Goal: Use online tool/utility: Use online tool/utility

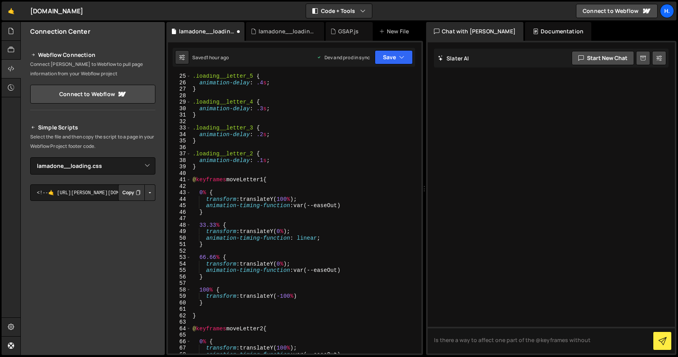
select select "44783"
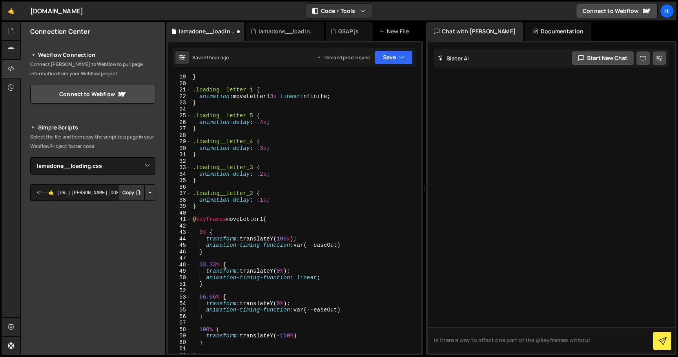
scroll to position [117, 0]
click at [263, 201] on div "} .loading__letter_1 { animation : moveLetter1 3 s linear infinite ; } .loading…" at bounding box center [304, 220] width 227 height 293
click at [263, 175] on div "} .loading__letter_1 { animation : moveLetter1 3 s linear infinite ; } .loading…" at bounding box center [304, 220] width 227 height 293
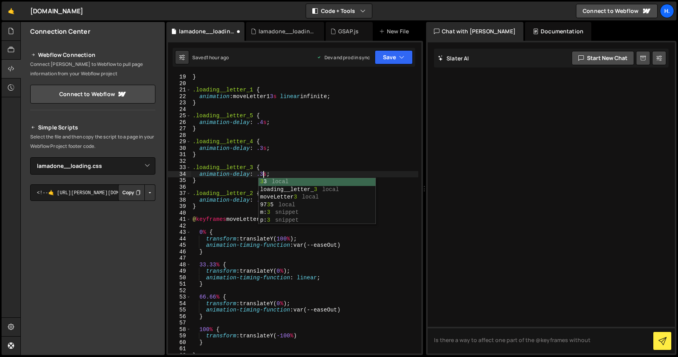
click at [263, 148] on div "} .loading__letter_1 { animation : moveLetter1 3 s linear infinite ; } .loading…" at bounding box center [304, 220] width 227 height 293
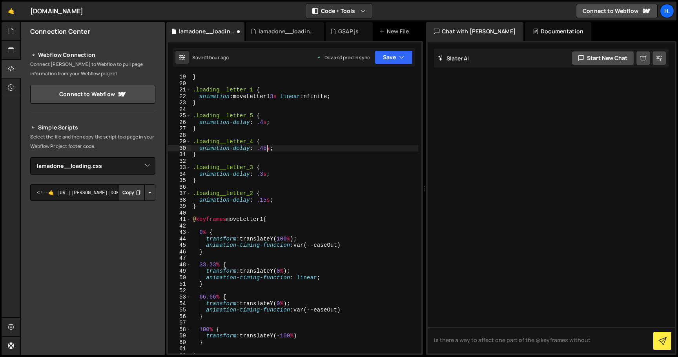
click at [263, 122] on div "} .loading__letter_1 { animation : moveLetter1 3 s linear infinite ; } .loading…" at bounding box center [304, 220] width 227 height 293
type textarea "animation-delay: .6s;"
click at [313, 112] on div "} .loading__letter_1 { animation : moveLetter1 3 s linear infinite ; } .loading…" at bounding box center [304, 220] width 227 height 293
click at [266, 199] on div "} .loading__letter_1 { animation : moveLetter1 3 s linear infinite ; } .loading…" at bounding box center [304, 220] width 227 height 293
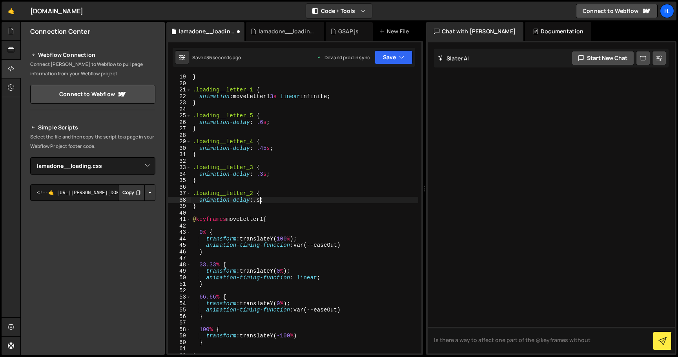
scroll to position [0, 5]
click at [265, 176] on div "} .loading__letter_1 { animation : moveLetter1 3 s linear infinite ; } .loading…" at bounding box center [304, 220] width 227 height 293
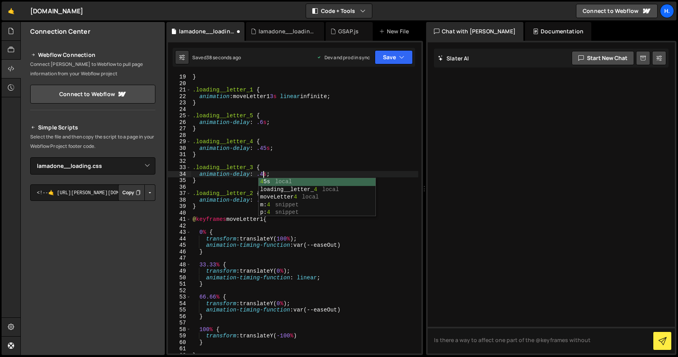
click at [266, 150] on div "} .loading__letter_1 { animation : moveLetter1 3 s linear infinite ; } .loading…" at bounding box center [304, 220] width 227 height 293
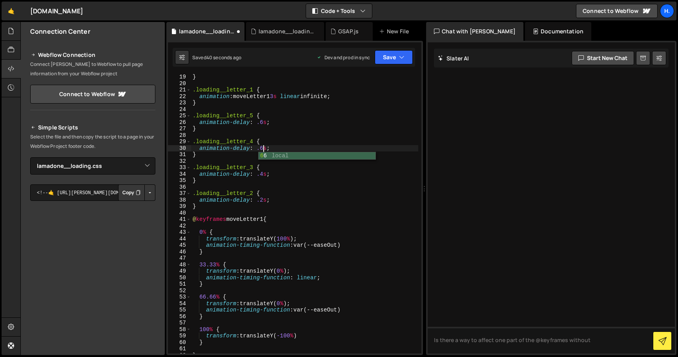
click at [262, 122] on div "} .loading__letter_1 { animation : moveLetter1 3 s linear infinite ; } .loading…" at bounding box center [304, 220] width 227 height 293
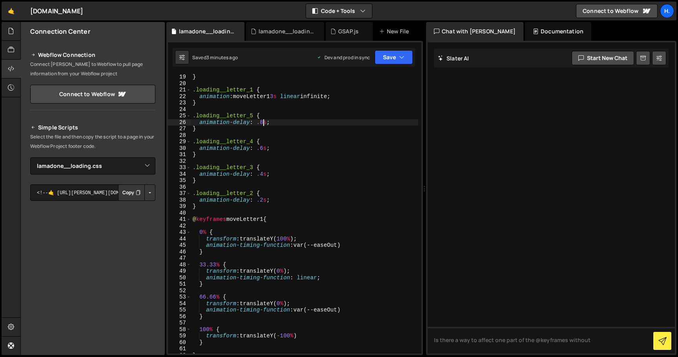
click at [263, 199] on div "} .loading__letter_1 { animation : moveLetter1 3 s linear infinite ; } .loading…" at bounding box center [304, 220] width 227 height 293
click at [263, 173] on div "} .loading__letter_1 { animation : moveLetter1 3 s linear infinite ; } .loading…" at bounding box center [304, 220] width 227 height 293
click at [263, 150] on div "} .loading__letter_1 { animation : moveLetter1 3 s linear infinite ; } .loading…" at bounding box center [304, 220] width 227 height 293
click at [262, 121] on div "} .loading__letter_1 { animation : moveLetter1 3 s linear infinite ; } .loading…" at bounding box center [304, 220] width 227 height 293
click at [312, 167] on div "} .loading__letter_1 { animation : moveLetter1 3 s linear infinite ; } .loading…" at bounding box center [304, 220] width 227 height 293
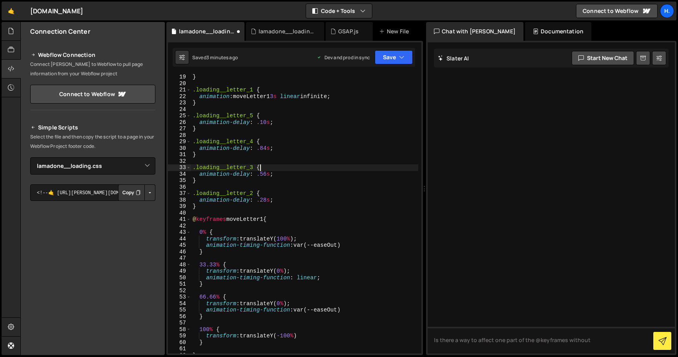
scroll to position [0, 4]
click at [264, 122] on div "} .loading__letter_1 { animation : moveLetter1 3 s linear infinite ; } .loading…" at bounding box center [304, 220] width 227 height 293
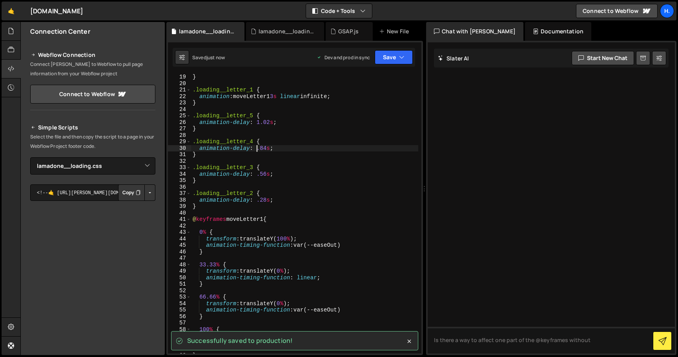
click at [257, 149] on div "} .loading__letter_1 { animation : moveLetter1 3 s linear infinite ; } .loading…" at bounding box center [304, 220] width 227 height 293
click at [249, 168] on div "} .loading__letter_1 { animation : moveLetter1 3 s linear infinite ; } .loading…" at bounding box center [304, 220] width 227 height 293
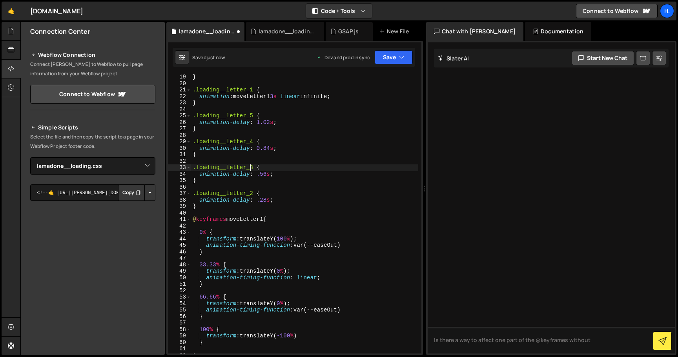
click at [257, 175] on div "} .loading__letter_1 { animation : moveLetter1 3 s linear infinite ; } .loading…" at bounding box center [304, 220] width 227 height 293
click at [243, 201] on div "} .loading__letter_1 { animation : moveLetter1 3 s linear infinite ; } .loading…" at bounding box center [304, 220] width 227 height 293
click at [258, 201] on div "} .loading__letter_1 { animation : moveLetter1 3 s linear infinite ; } .loading…" at bounding box center [304, 220] width 227 height 293
click at [313, 154] on div "} .loading__letter_1 { animation : moveLetter1 3 s linear infinite ; } .loading…" at bounding box center [304, 220] width 227 height 293
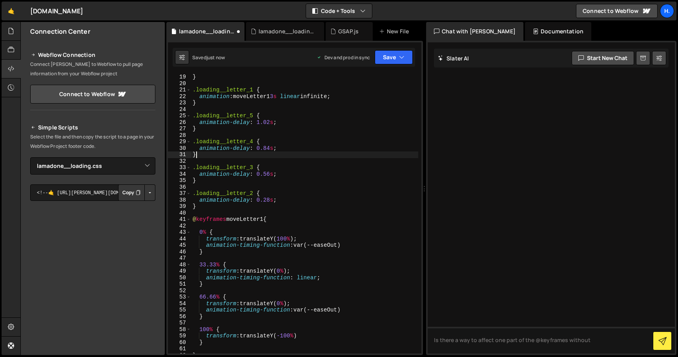
scroll to position [0, 0]
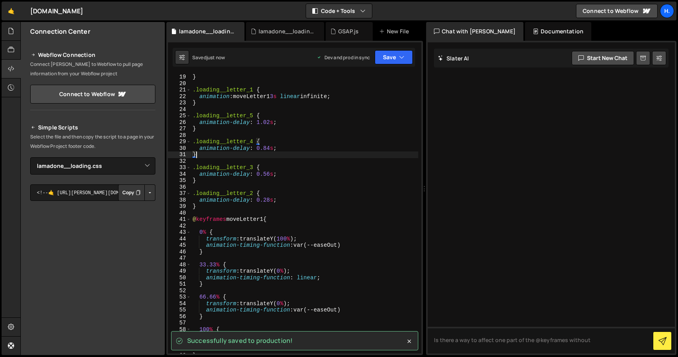
type textarea "}"
